Goal: Contribute content: Contribute content

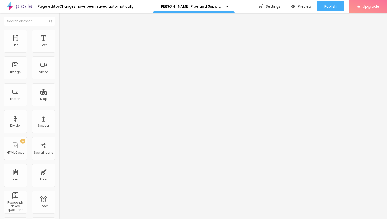
click at [59, 30] on li "Content" at bounding box center [88, 27] width 59 height 5
click at [59, 33] on ul "Content Style Advanced" at bounding box center [88, 32] width 59 height 15
click at [59, 33] on img at bounding box center [61, 32] width 5 height 5
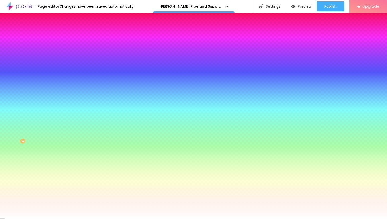
click at [59, 29] on img at bounding box center [61, 27] width 5 height 5
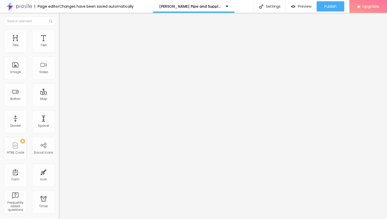
click at [59, 35] on li "Advanced" at bounding box center [88, 37] width 59 height 5
click at [59, 29] on img at bounding box center [61, 27] width 5 height 5
click at [59, 34] on li "Style" at bounding box center [88, 32] width 59 height 5
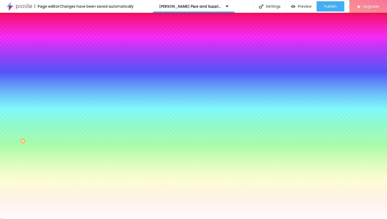
click at [59, 30] on li "Content" at bounding box center [88, 27] width 59 height 5
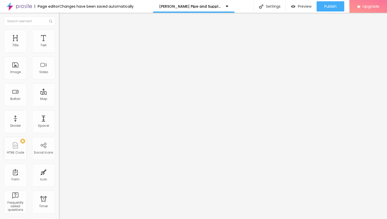
click at [59, 34] on li "Style" at bounding box center [88, 32] width 59 height 5
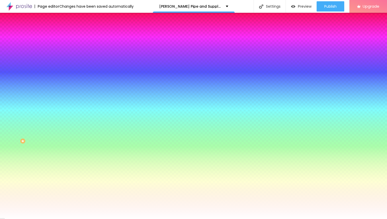
click at [59, 35] on li "Advanced" at bounding box center [88, 37] width 59 height 5
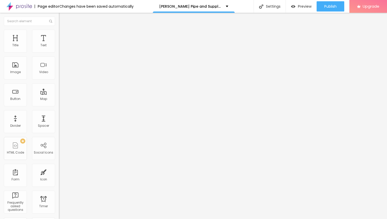
click at [59, 44] on span "Add image" at bounding box center [69, 42] width 21 height 4
click at [59, 105] on input "https://" at bounding box center [89, 102] width 61 height 5
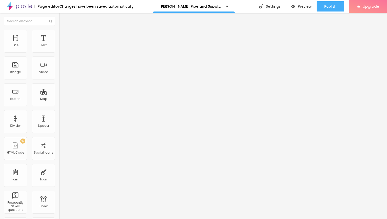
paste input "[DOMAIN_NAME]"
drag, startPoint x: 24, startPoint y: 137, endPoint x: 7, endPoint y: 137, distance: 16.9
click at [59, 105] on input "[URL][DOMAIN_NAME]" at bounding box center [89, 102] width 61 height 5
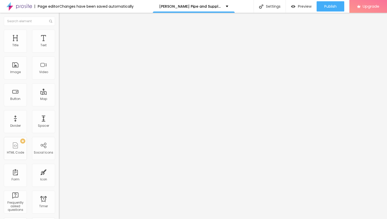
click at [59, 105] on input "[URL][DOMAIN_NAME]" at bounding box center [89, 102] width 61 height 5
paste input "[DOMAIN_NAME][URL]"
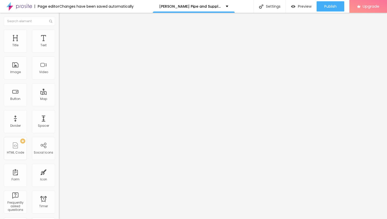
type input "[URL][DOMAIN_NAME]"
click at [59, 32] on img at bounding box center [61, 32] width 5 height 5
type input "120"
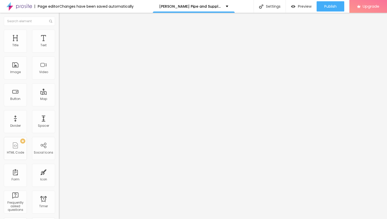
click at [59, 112] on input "range" at bounding box center [75, 114] width 33 height 4
type input "0"
click at [59, 112] on input "range" at bounding box center [75, 114] width 33 height 4
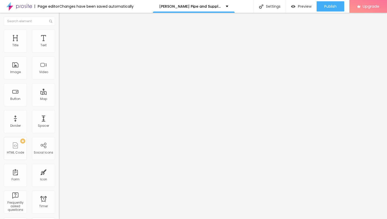
type input "80"
click at [59, 52] on input "range" at bounding box center [75, 50] width 33 height 4
type input "75"
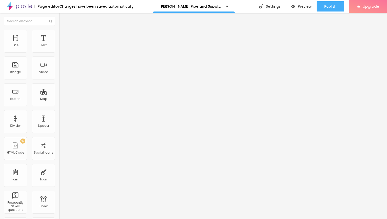
click at [59, 52] on input "range" at bounding box center [75, 50] width 33 height 4
click at [59, 35] on li "Advanced" at bounding box center [88, 37] width 59 height 5
click at [59, 32] on img at bounding box center [61, 32] width 5 height 5
click at [59, 29] on img at bounding box center [61, 27] width 5 height 5
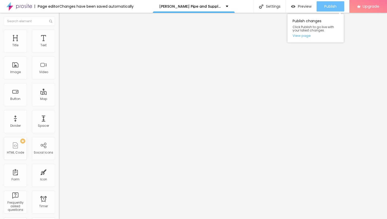
click at [326, 7] on span "Publish" at bounding box center [330, 6] width 12 height 4
